Goal: Information Seeking & Learning: Find specific fact

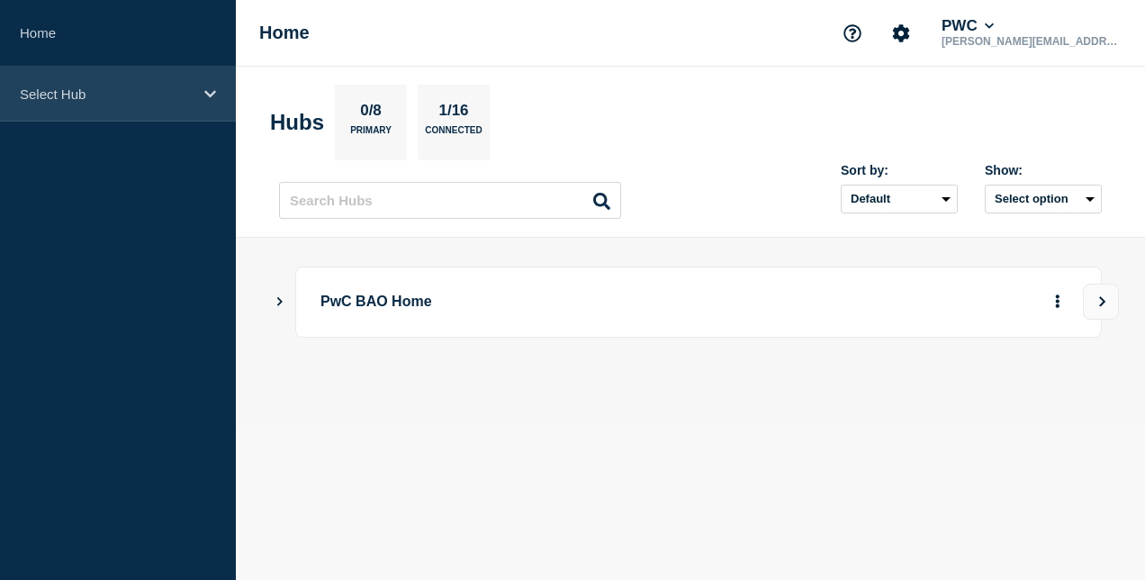
click at [87, 103] on div "Select Hub" at bounding box center [118, 94] width 236 height 55
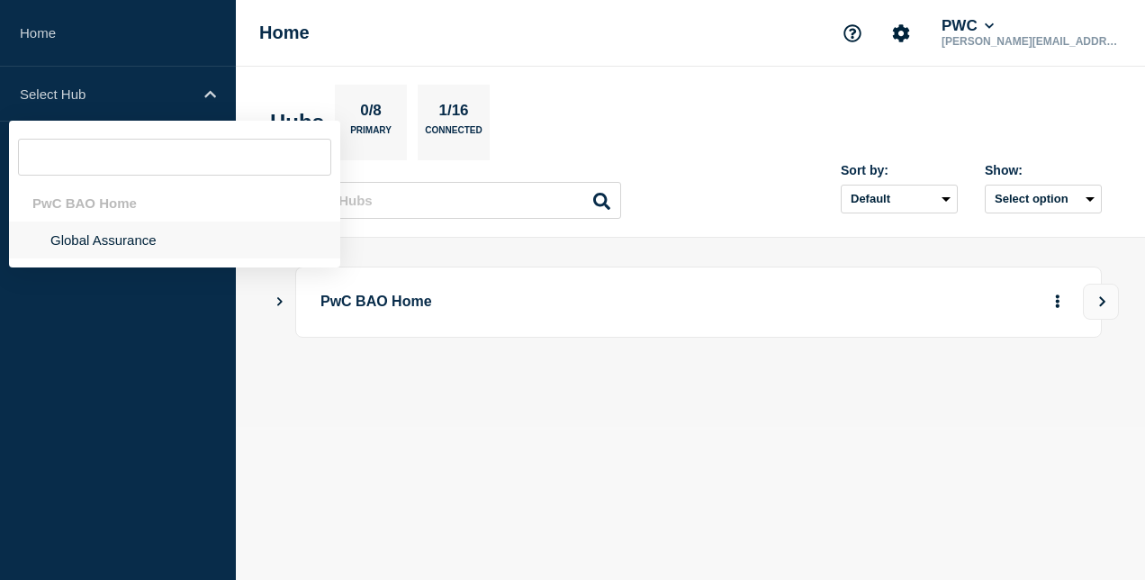
click at [109, 241] on li "Global Assurance" at bounding box center [174, 239] width 331 height 37
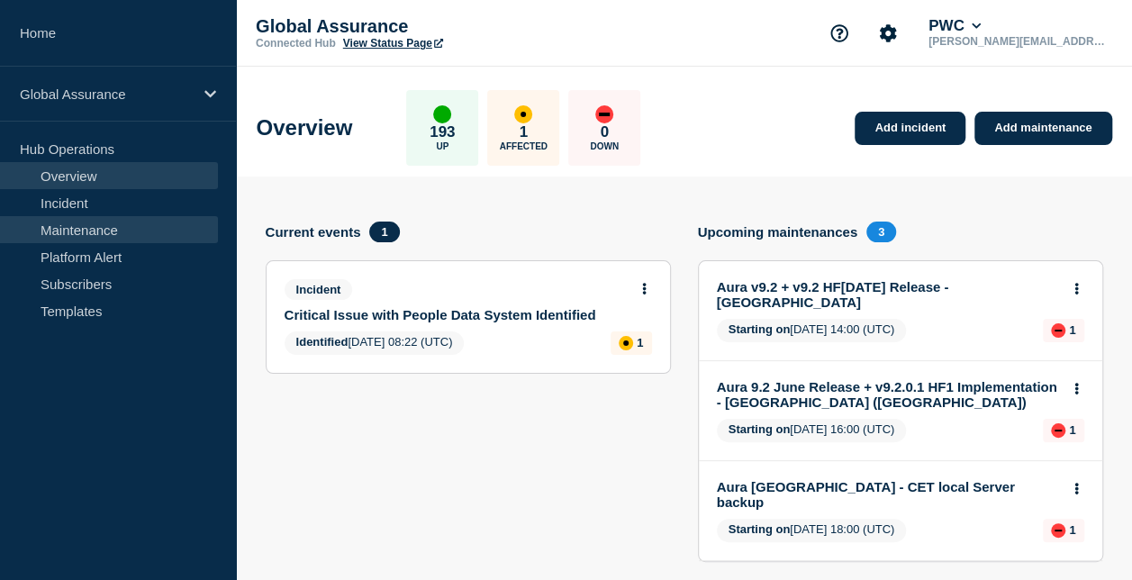
click at [125, 230] on link "Maintenance" at bounding box center [109, 229] width 218 height 27
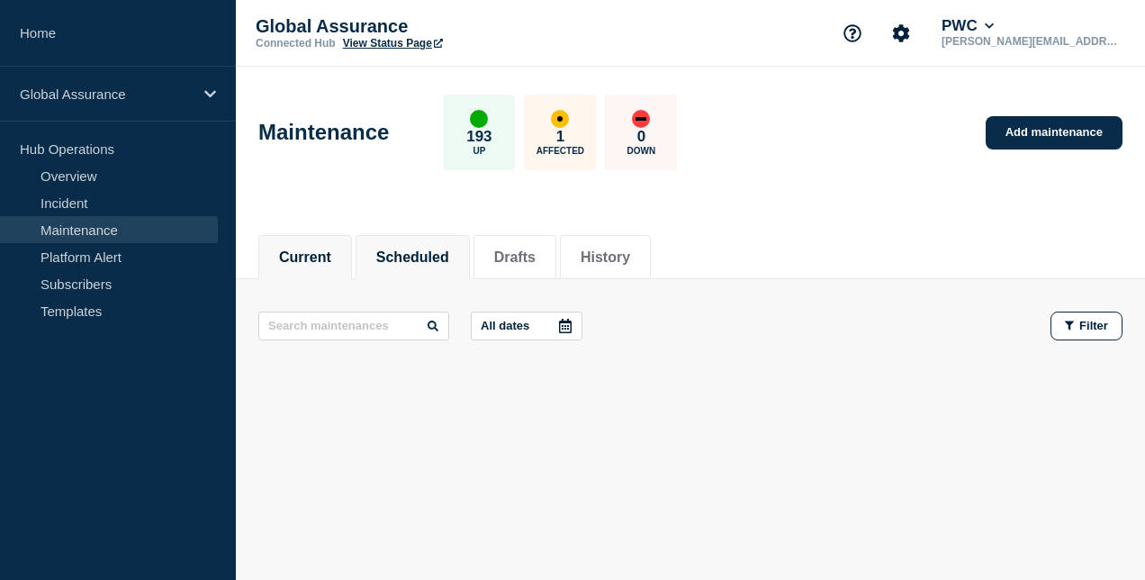
click at [408, 249] on button "Scheduled" at bounding box center [412, 257] width 73 height 16
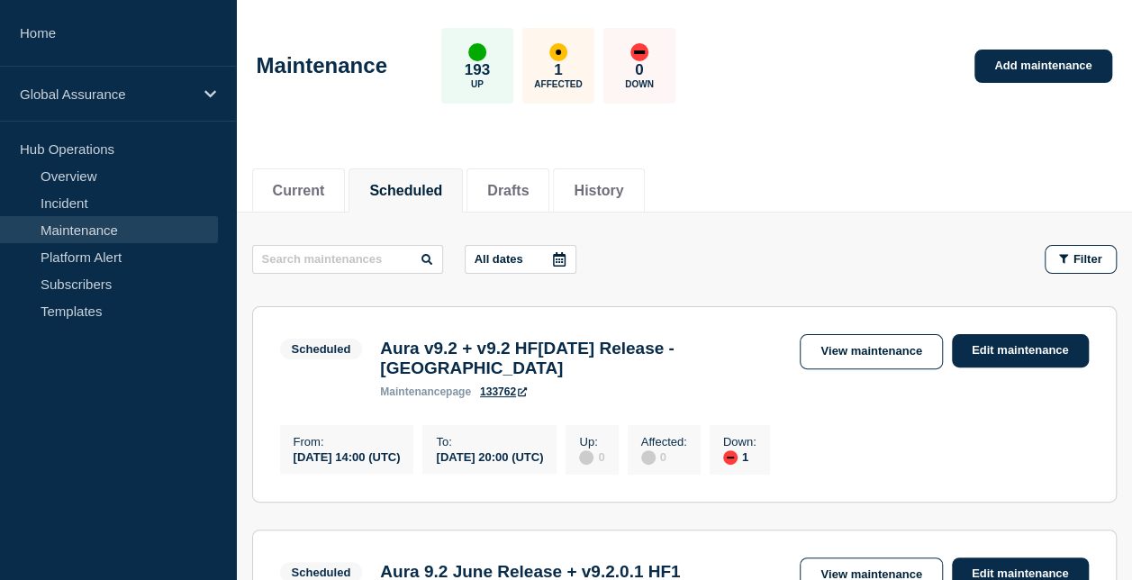
scroll to position [180, 0]
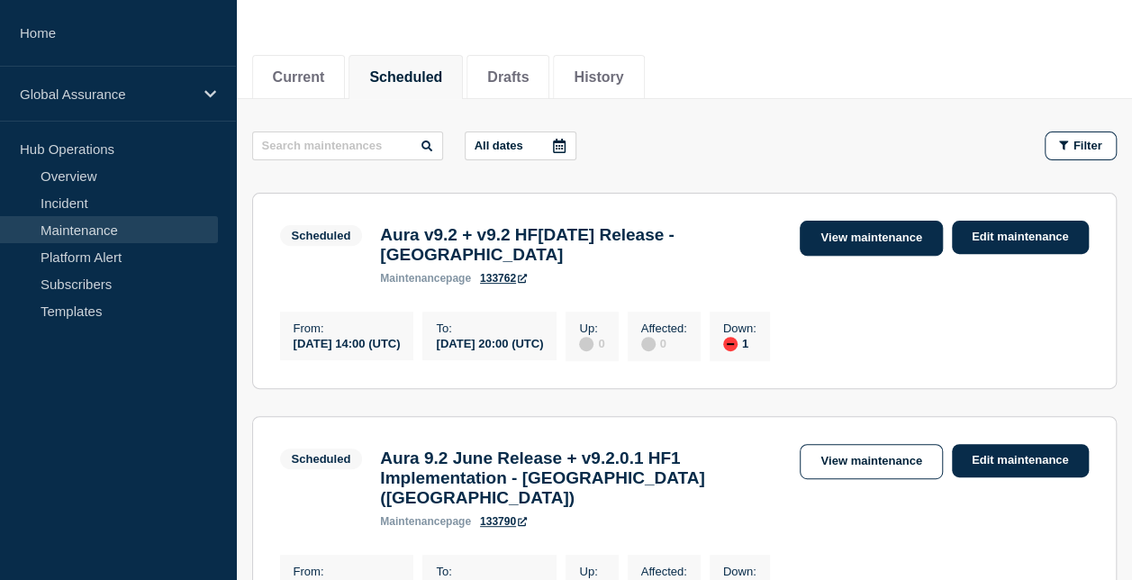
click at [853, 250] on link "View maintenance" at bounding box center [870, 238] width 142 height 35
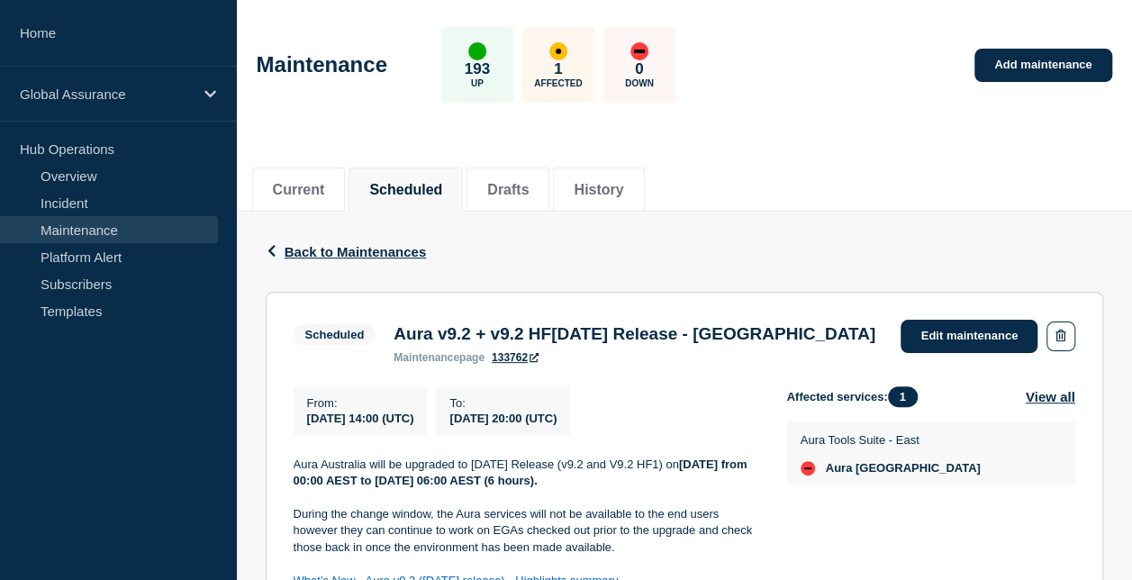
scroll to position [180, 0]
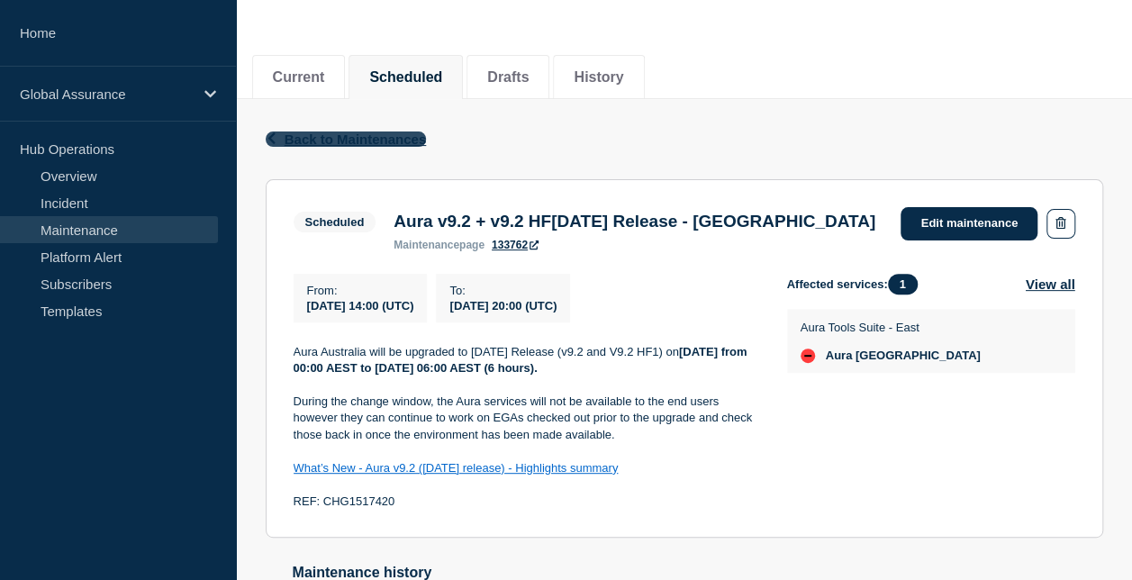
click at [364, 137] on span "Back to Maintenances" at bounding box center [355, 138] width 142 height 15
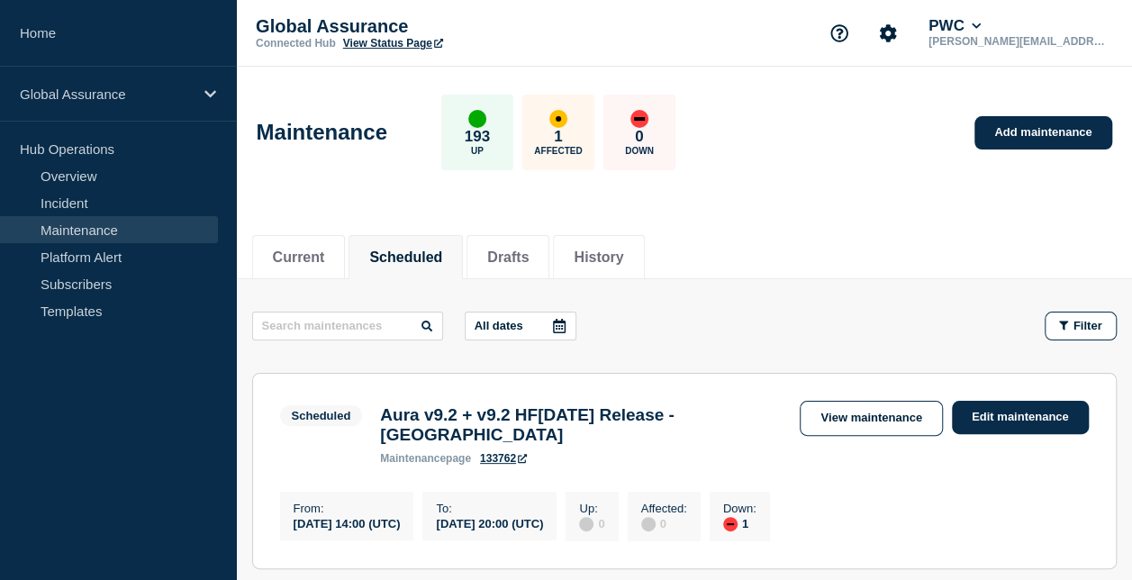
scroll to position [180, 0]
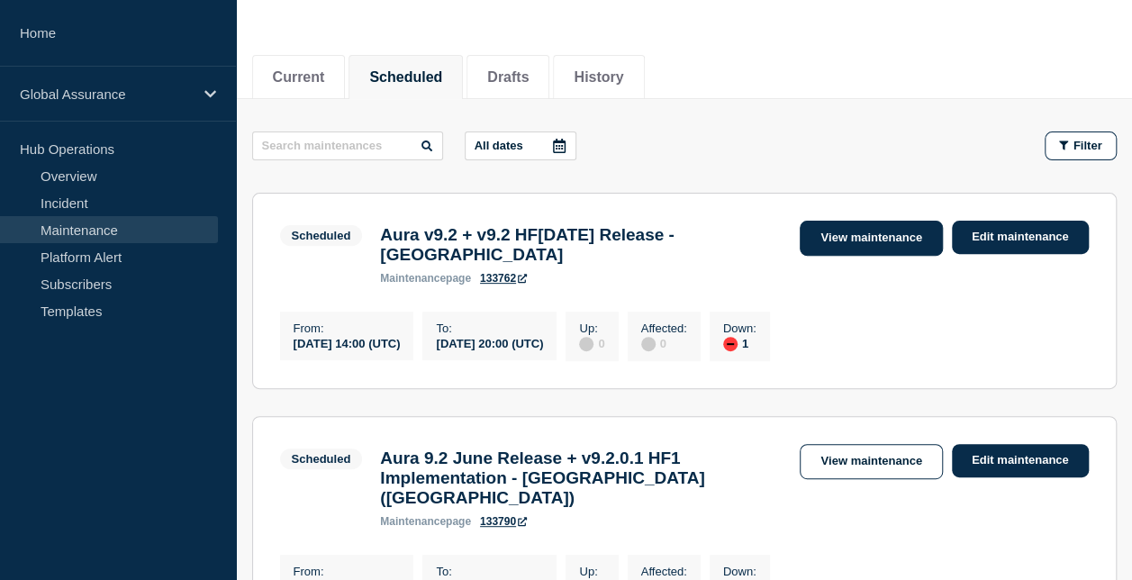
click at [838, 229] on link "View maintenance" at bounding box center [870, 238] width 142 height 35
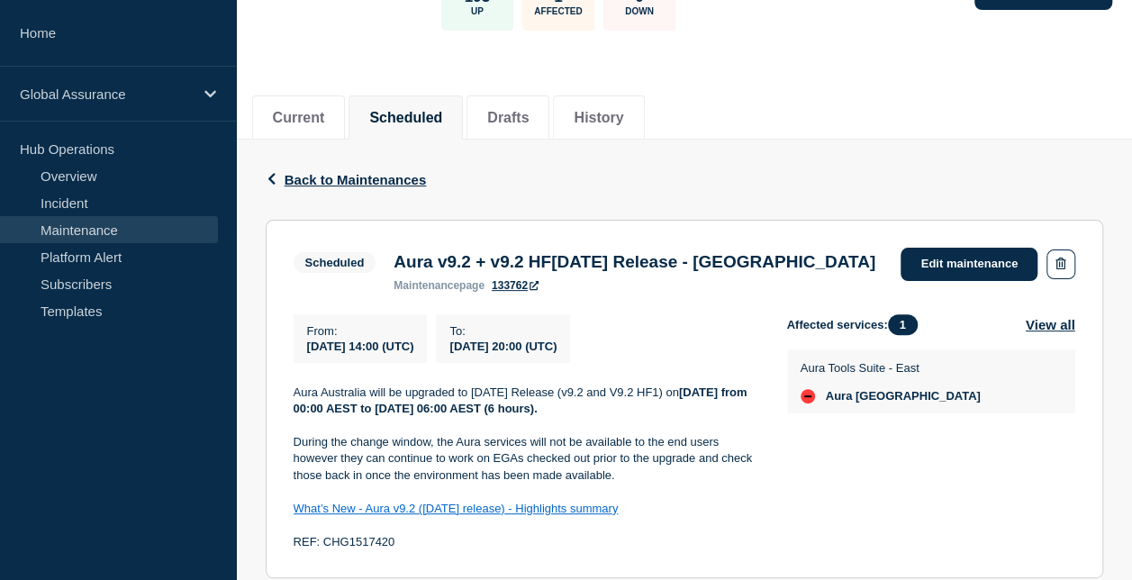
scroll to position [180, 0]
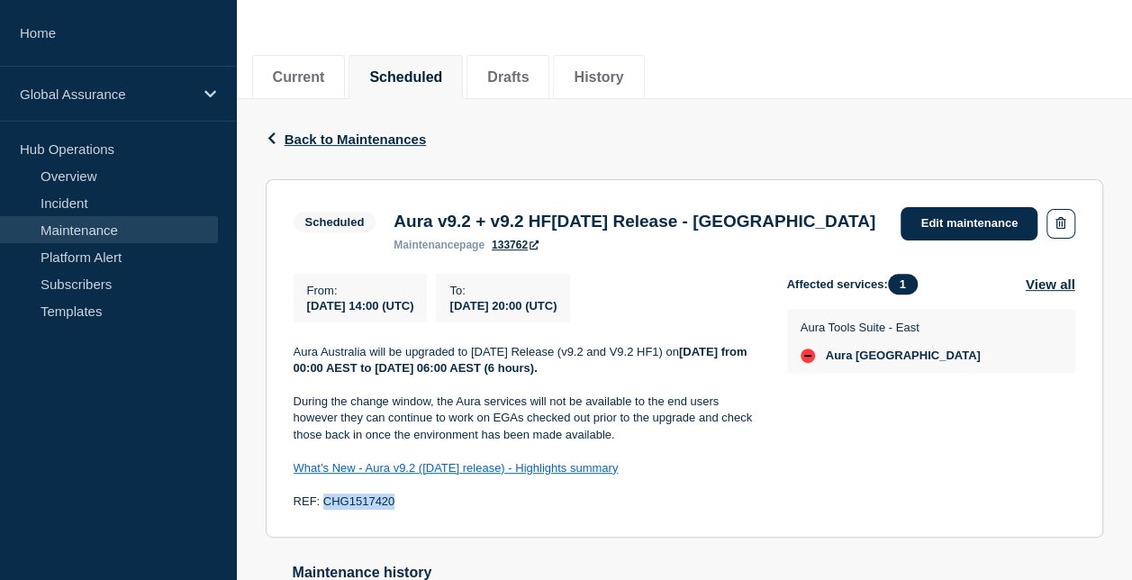
drag, startPoint x: 400, startPoint y: 522, endPoint x: 321, endPoint y: 523, distance: 78.3
click at [321, 510] on p "REF: CHG1517420" at bounding box center [525, 501] width 465 height 16
copy p "CHG1517420"
